Goal: Information Seeking & Learning: Learn about a topic

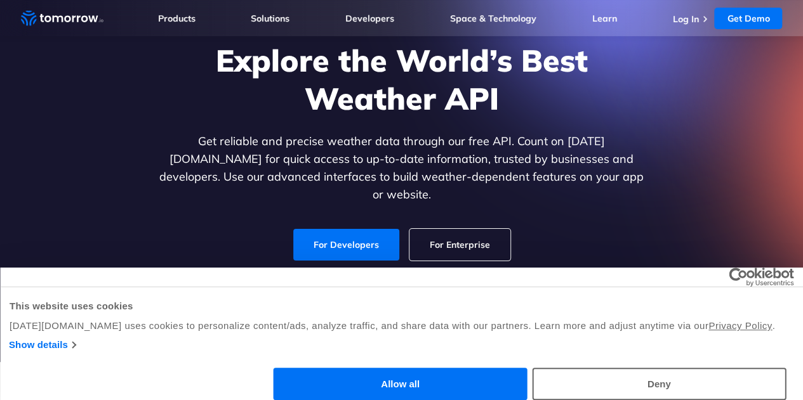
scroll to position [95, 0]
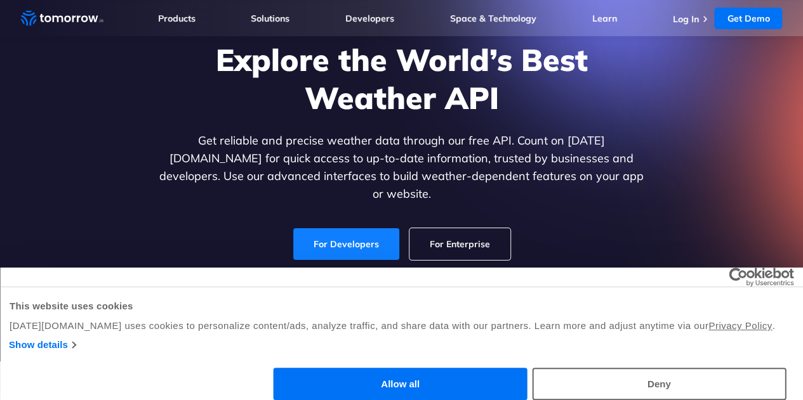
click at [367, 228] on link "For Developers" at bounding box center [346, 244] width 106 height 32
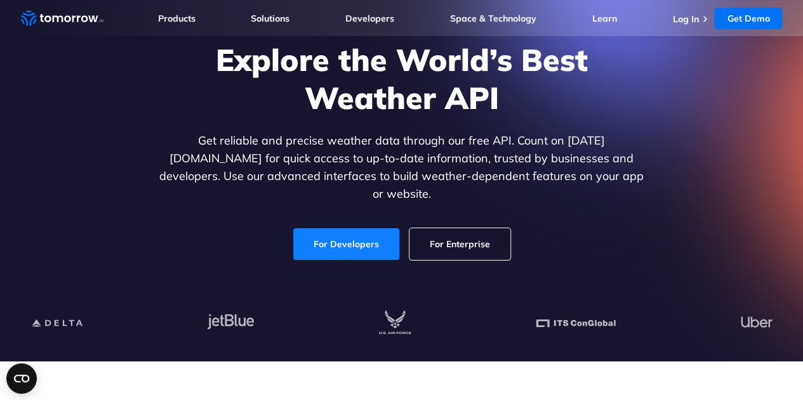
click at [362, 228] on link "For Developers" at bounding box center [346, 244] width 106 height 32
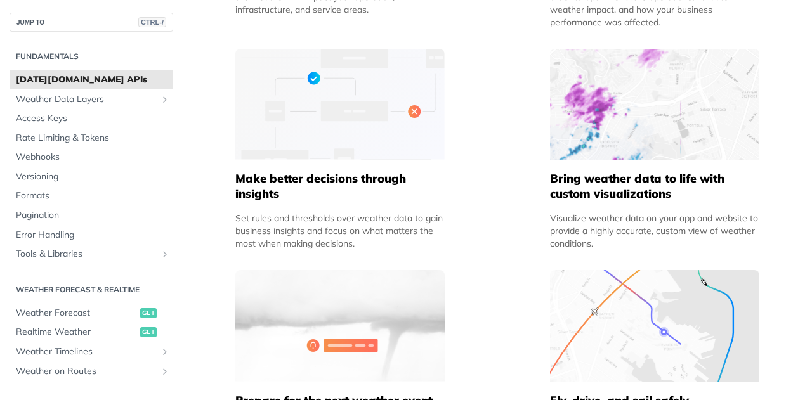
scroll to position [822, 0]
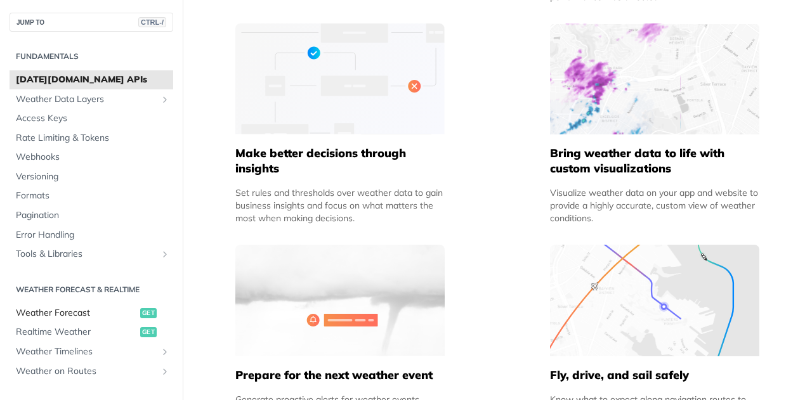
click at [69, 316] on span "Weather Forecast" at bounding box center [76, 313] width 121 height 13
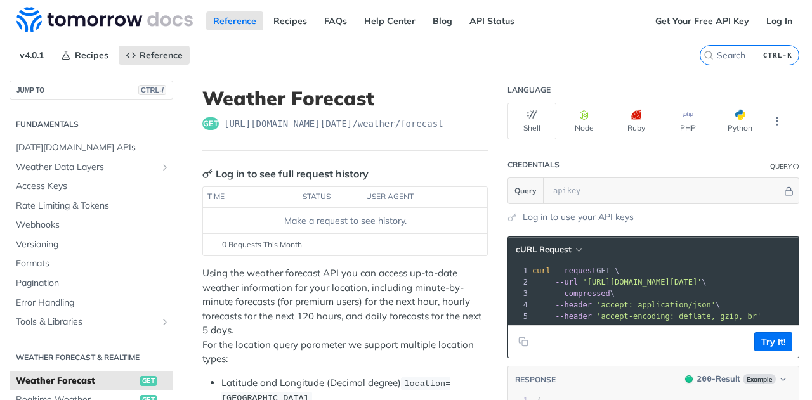
click at [212, 120] on span "get" at bounding box center [210, 123] width 16 height 13
click at [773, 20] on link "Log In" at bounding box center [779, 20] width 40 height 19
click at [708, 15] on link "Get Your Free API Key" at bounding box center [702, 20] width 108 height 19
